Goal: Task Accomplishment & Management: Use online tool/utility

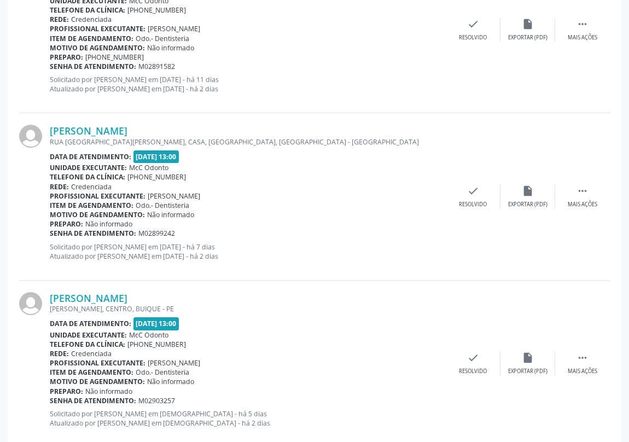
scroll to position [2439, 0]
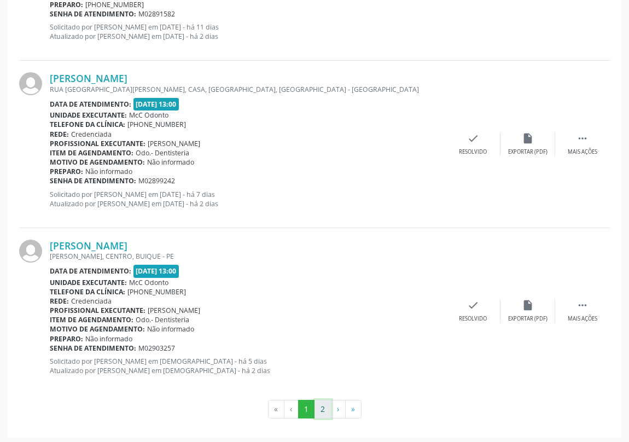
click at [326, 405] on button "2" at bounding box center [323, 409] width 17 height 19
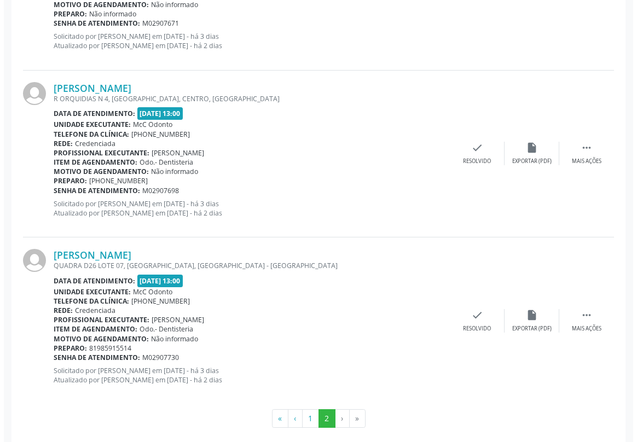
scroll to position [437, 0]
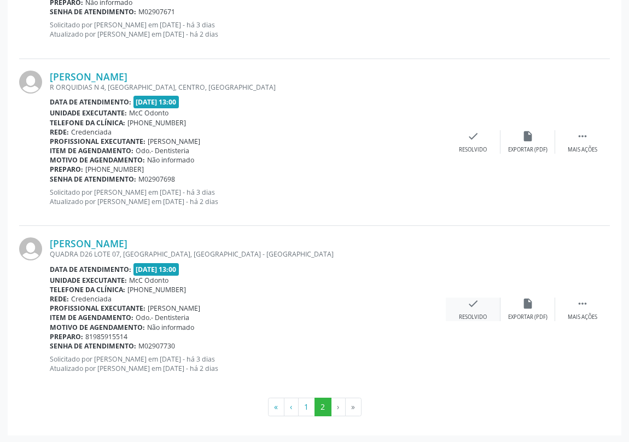
click at [467, 305] on icon "check" at bounding box center [473, 304] width 12 height 12
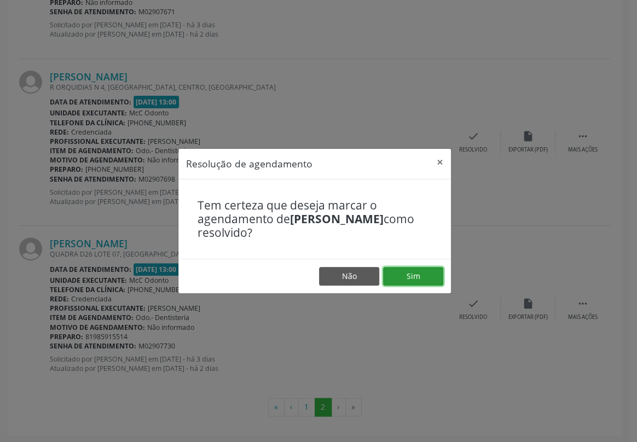
click at [415, 270] on button "Sim" at bounding box center [413, 276] width 60 height 19
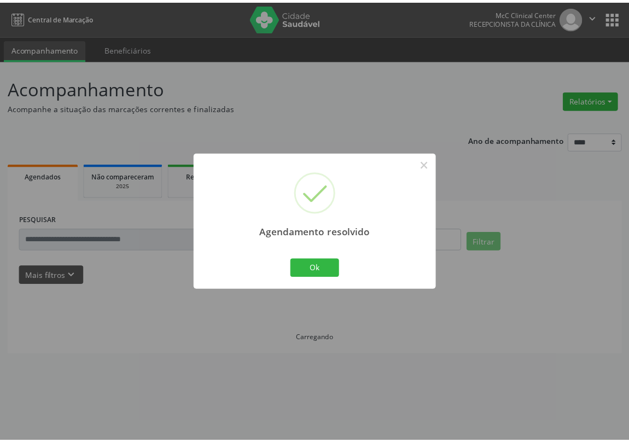
scroll to position [0, 0]
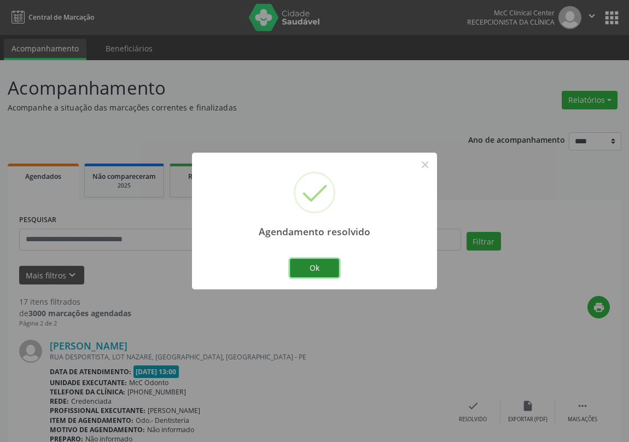
click at [312, 270] on button "Ok" at bounding box center [314, 268] width 49 height 19
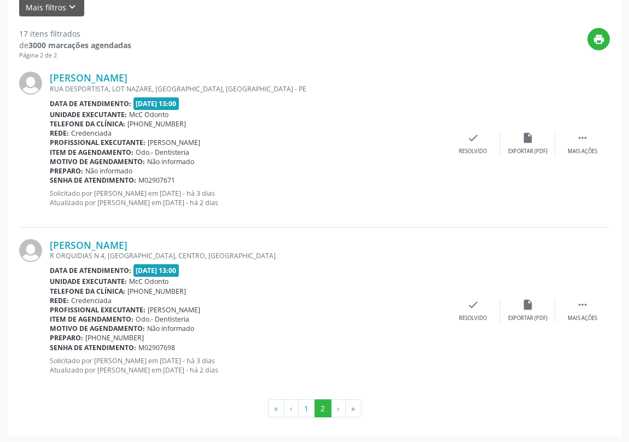
scroll to position [269, 0]
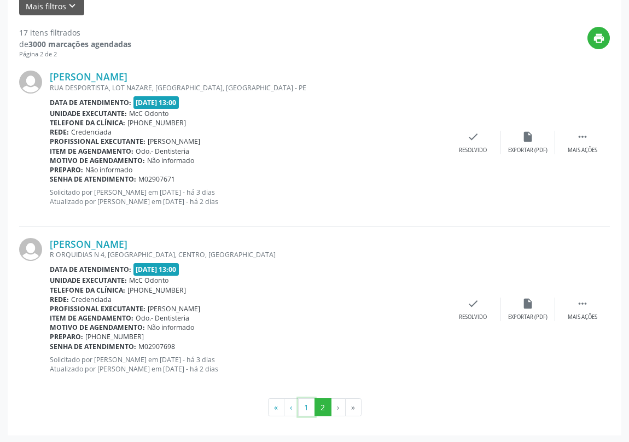
click at [306, 408] on button "1" at bounding box center [306, 407] width 17 height 19
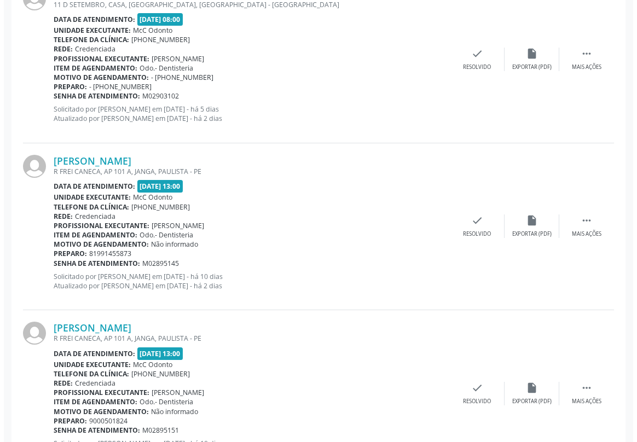
scroll to position [1193, 0]
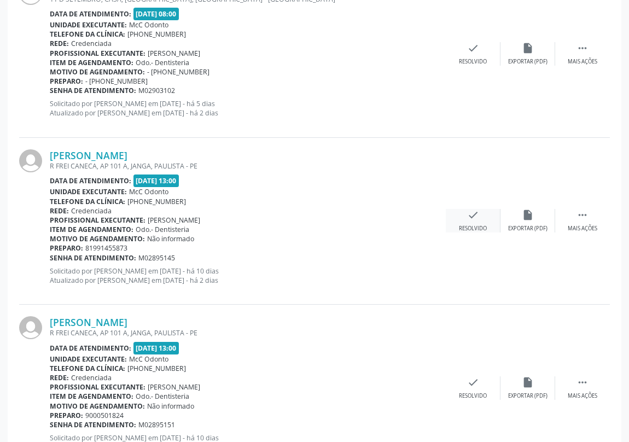
click at [465, 213] on div "check Resolvido" at bounding box center [473, 221] width 55 height 24
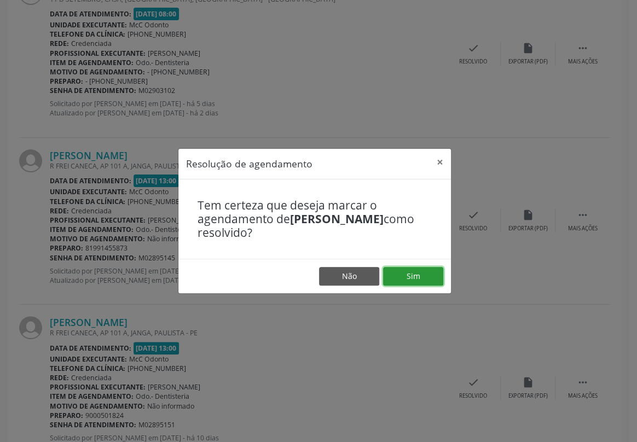
click at [415, 278] on button "Sim" at bounding box center [413, 276] width 60 height 19
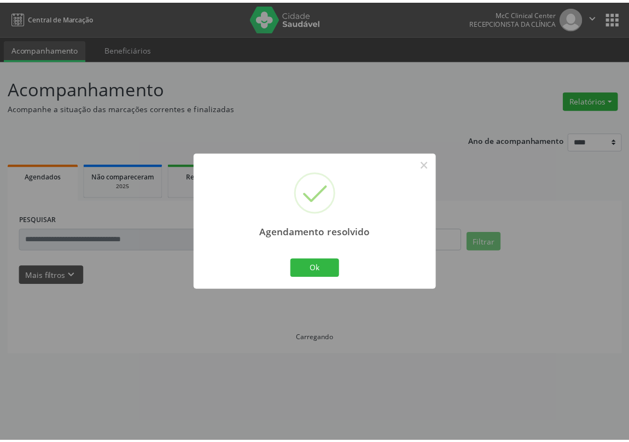
scroll to position [0, 0]
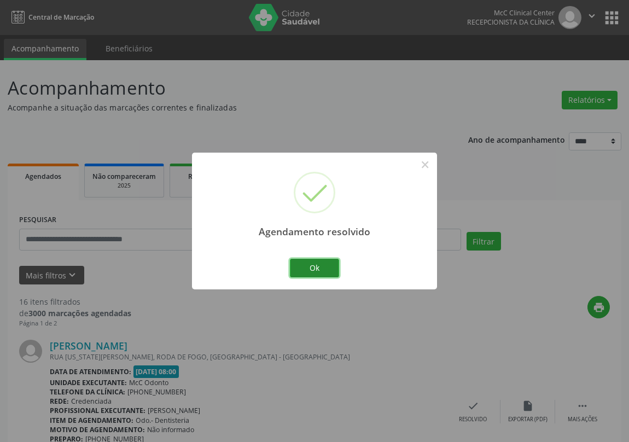
click at [323, 268] on button "Ok" at bounding box center [314, 268] width 49 height 19
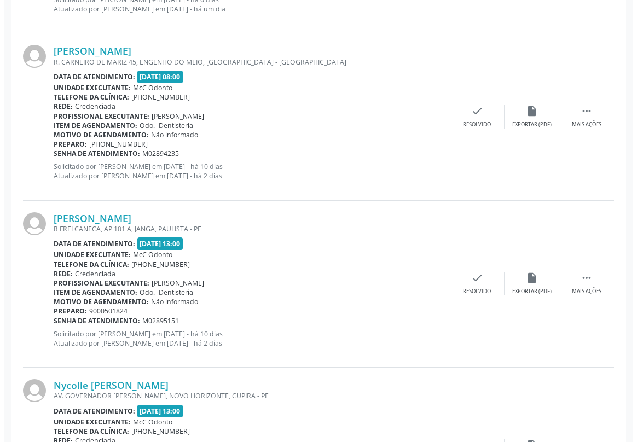
scroll to position [1143, 0]
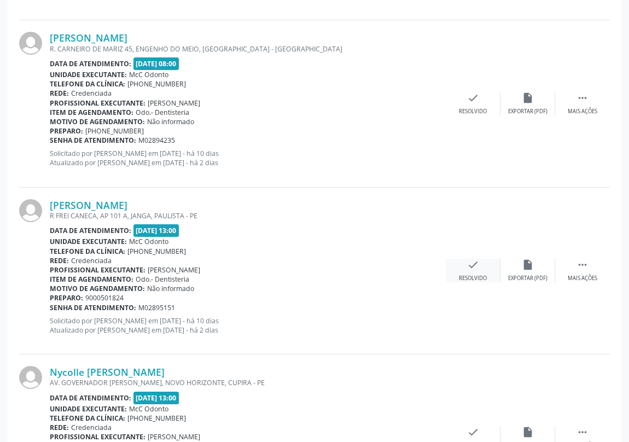
click at [470, 260] on icon "check" at bounding box center [473, 265] width 12 height 12
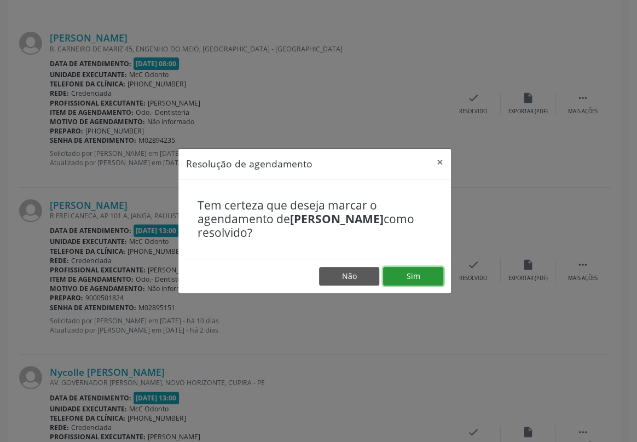
click at [416, 270] on button "Sim" at bounding box center [413, 276] width 60 height 19
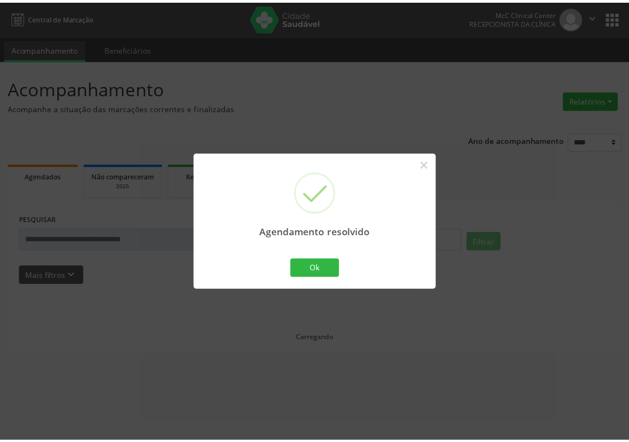
scroll to position [0, 0]
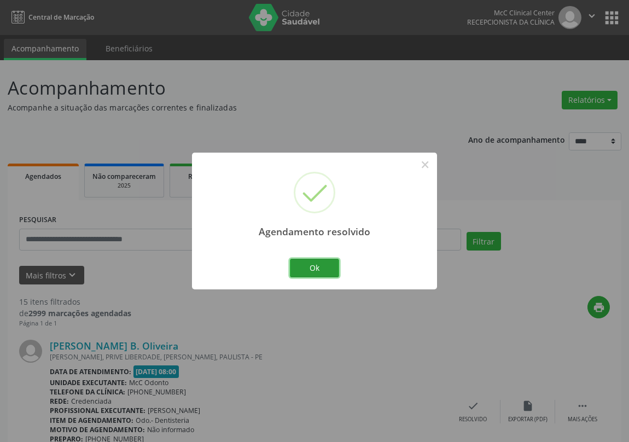
drag, startPoint x: 307, startPoint y: 270, endPoint x: 299, endPoint y: 271, distance: 8.9
click at [305, 271] on button "Ok" at bounding box center [314, 268] width 49 height 19
